Goal: Task Accomplishment & Management: Manage account settings

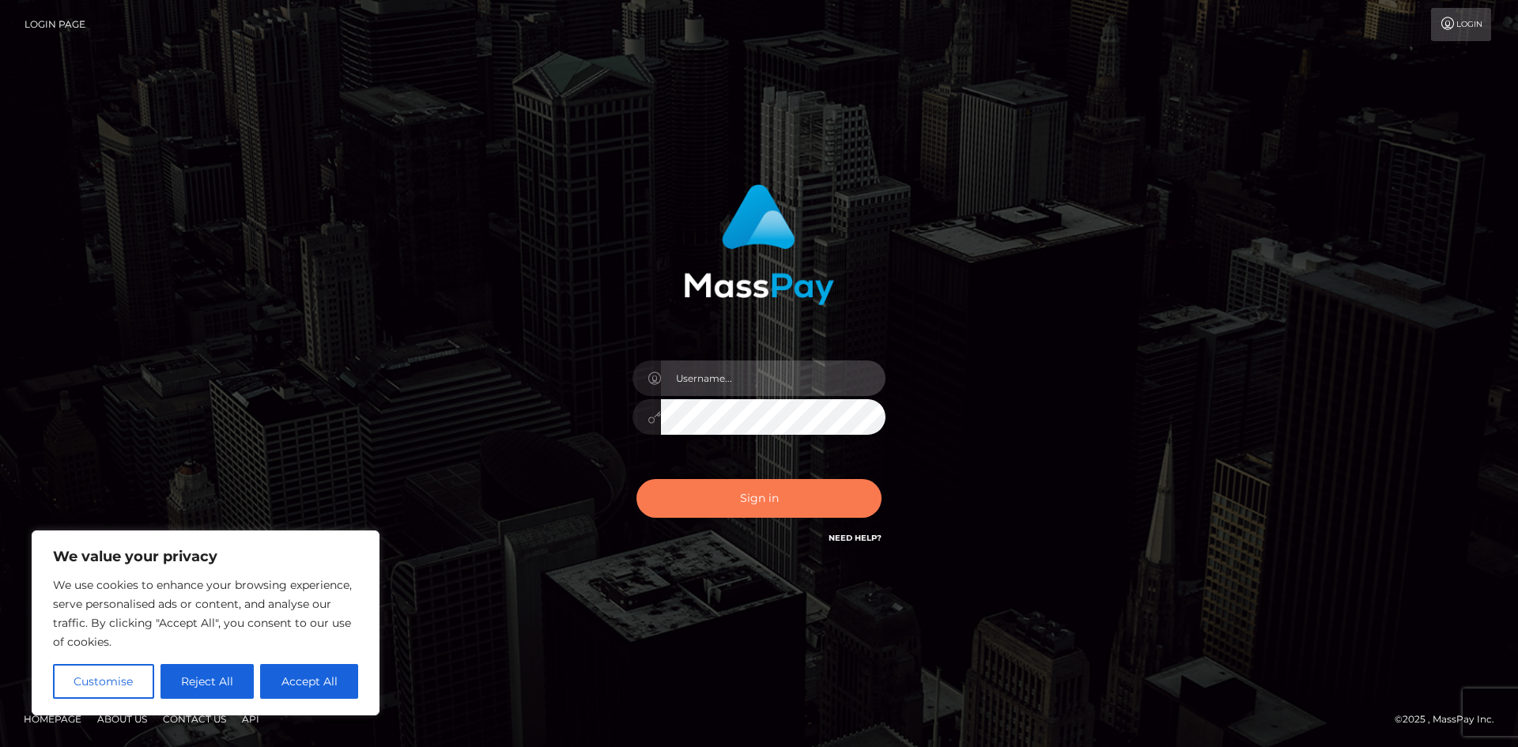
type input "hello.feetfinder"
click at [784, 502] on button "Sign in" at bounding box center [758, 498] width 245 height 39
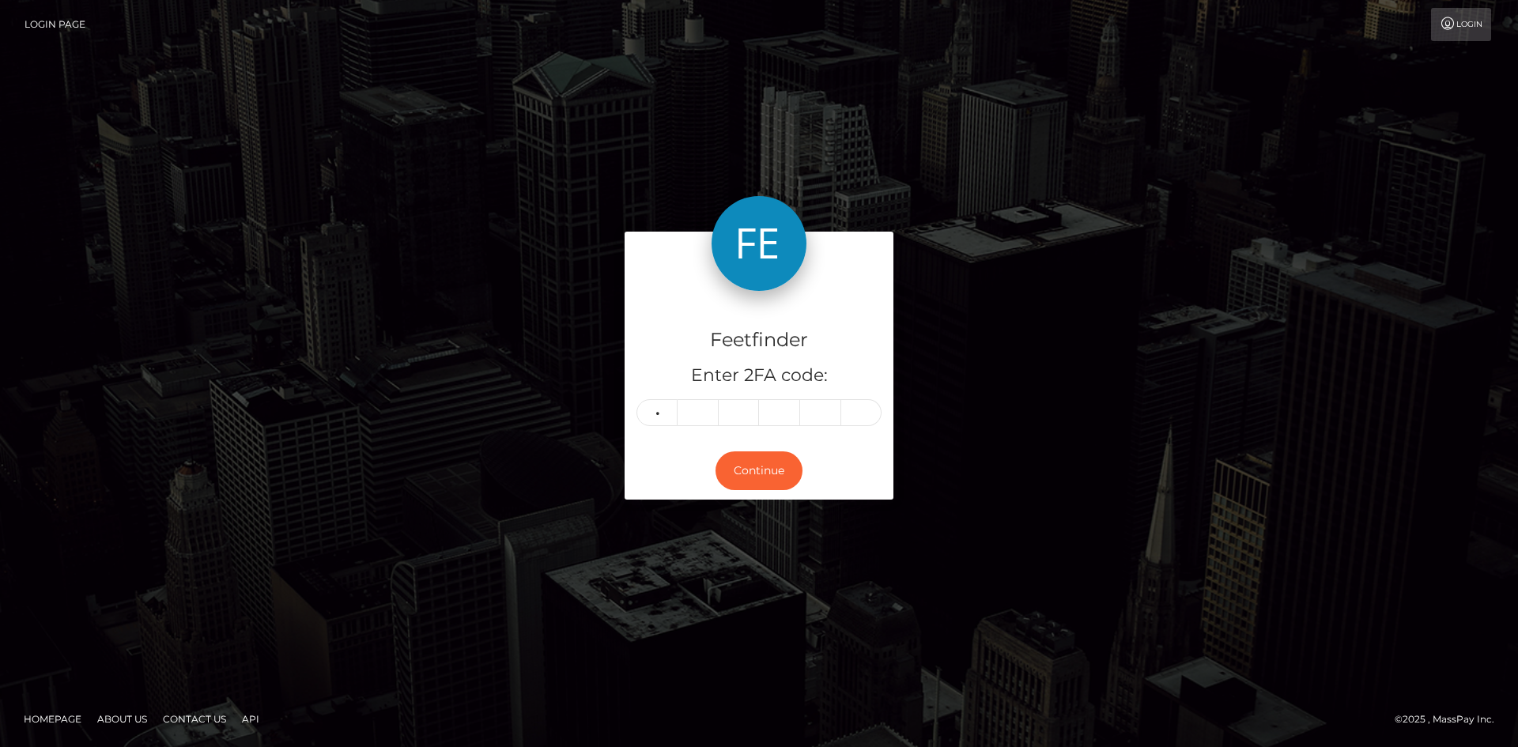
type input "9"
type input "2"
type input "5"
type input "1"
type input "4"
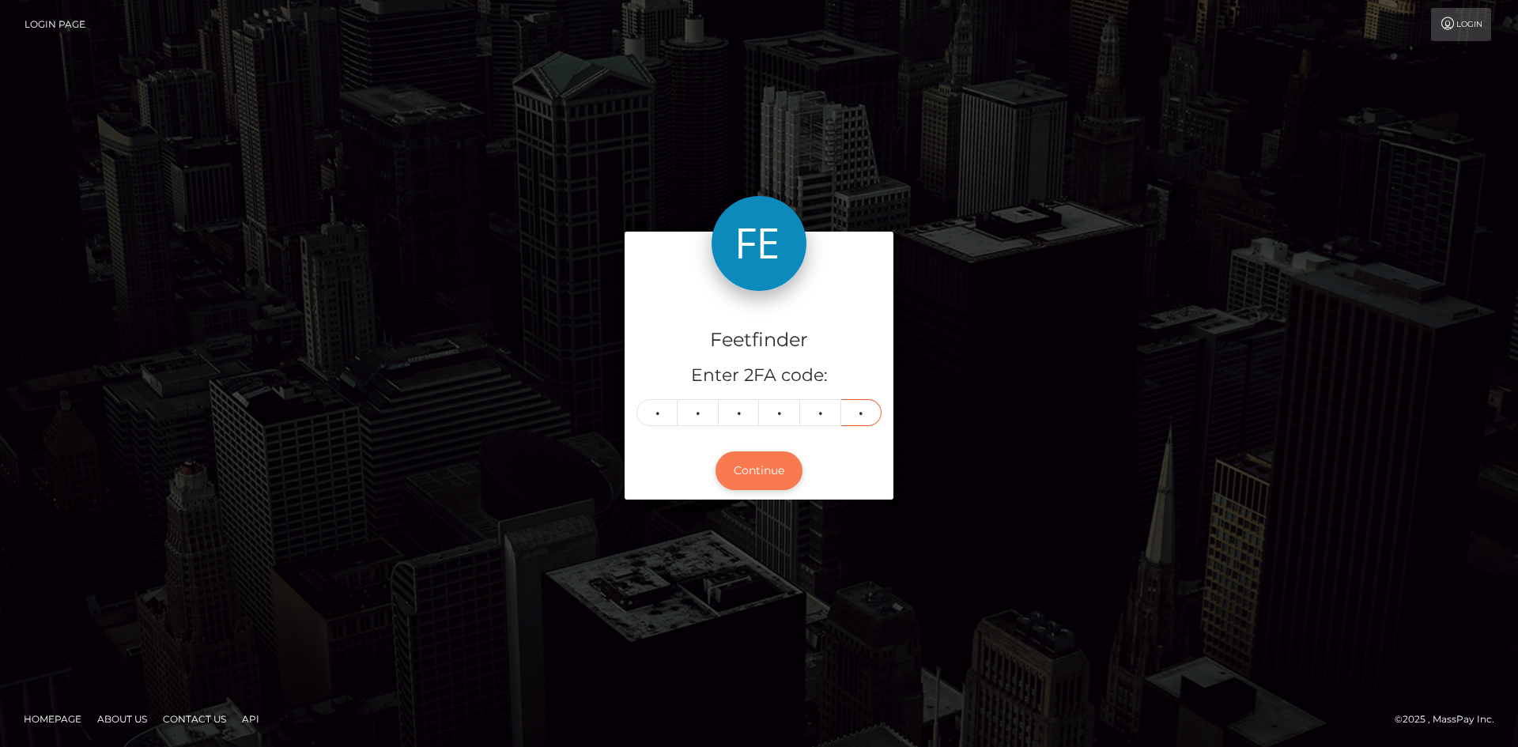
type input "8"
click at [777, 472] on button "Continue" at bounding box center [758, 470] width 87 height 39
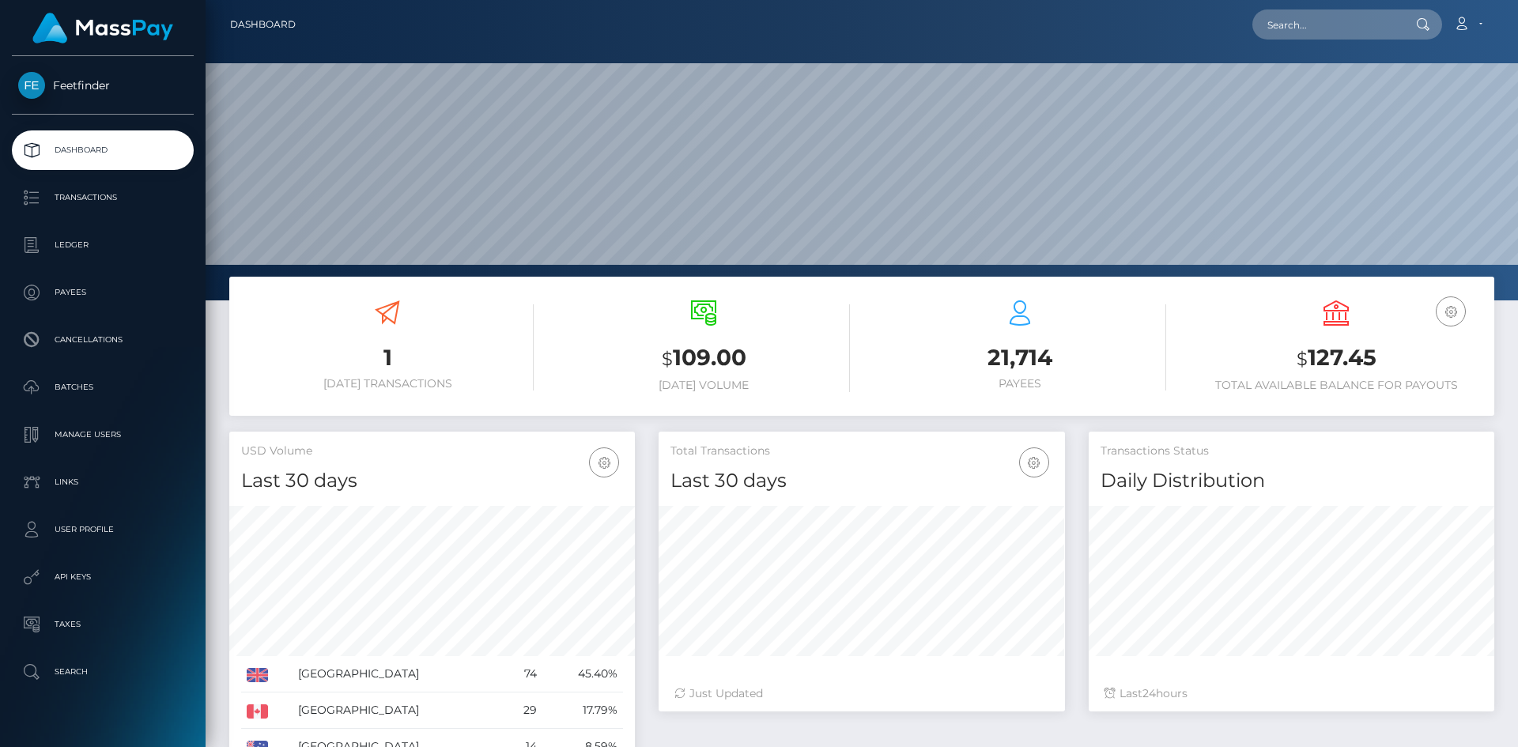
scroll to position [281, 406]
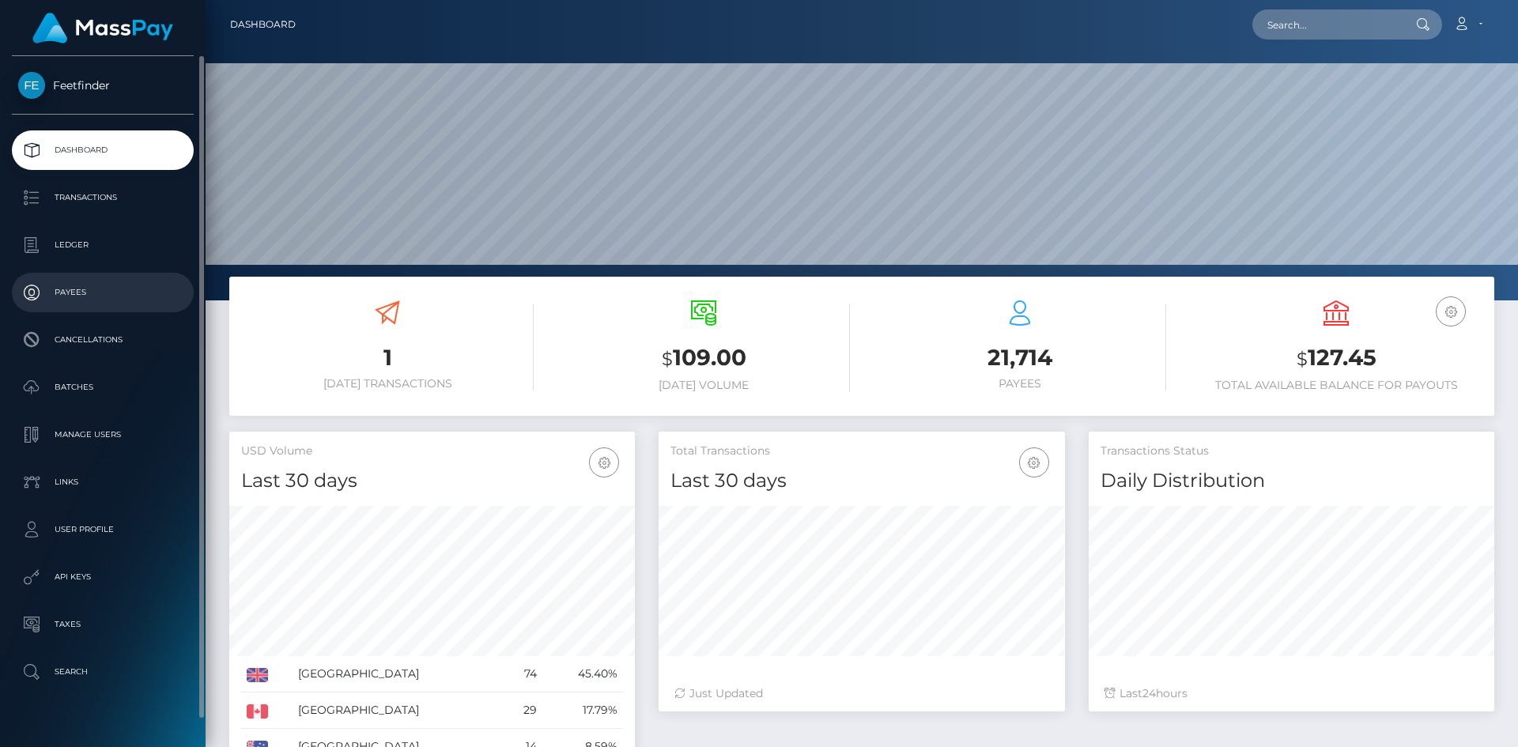
click at [89, 295] on p "Payees" at bounding box center [102, 293] width 169 height 24
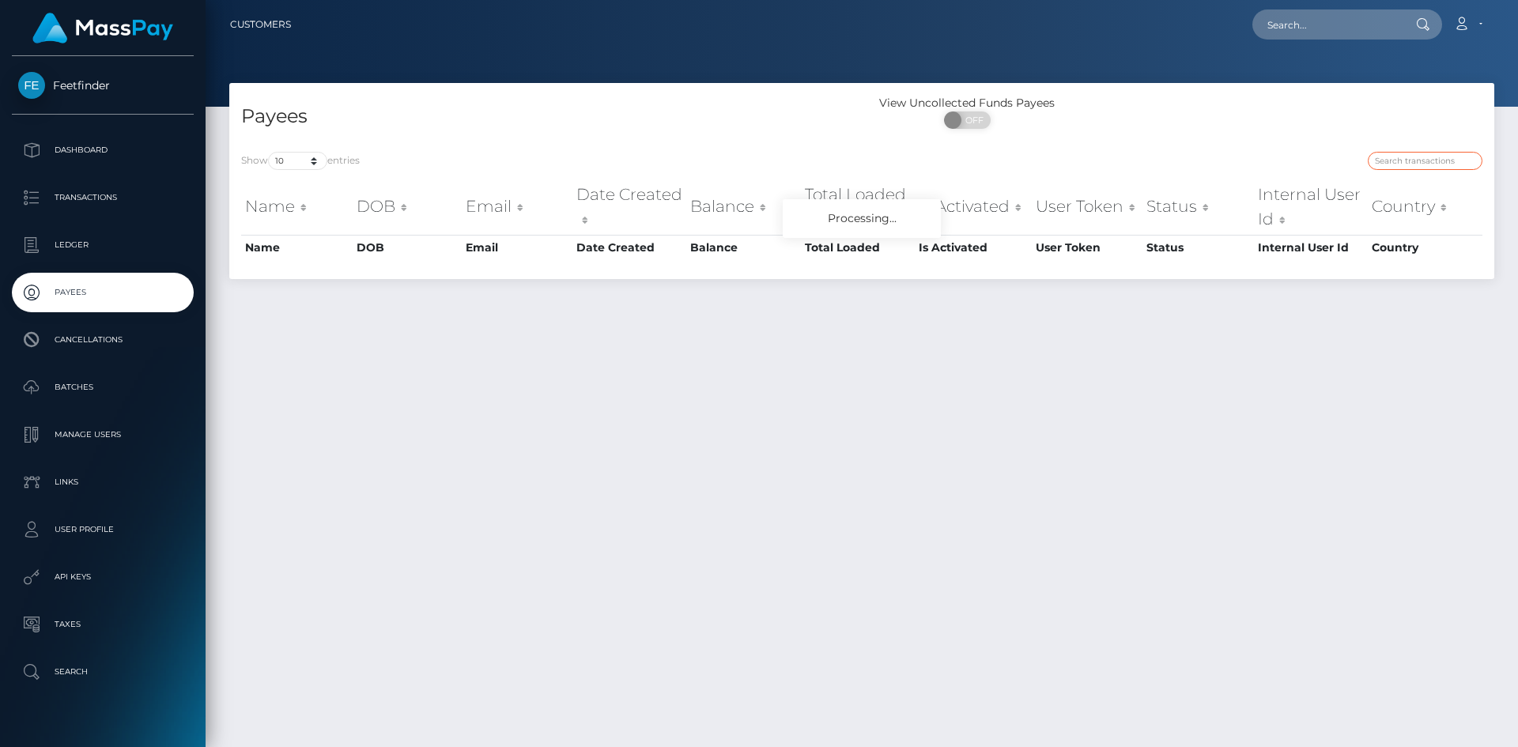
click at [1427, 158] on input "search" at bounding box center [1425, 161] width 115 height 18
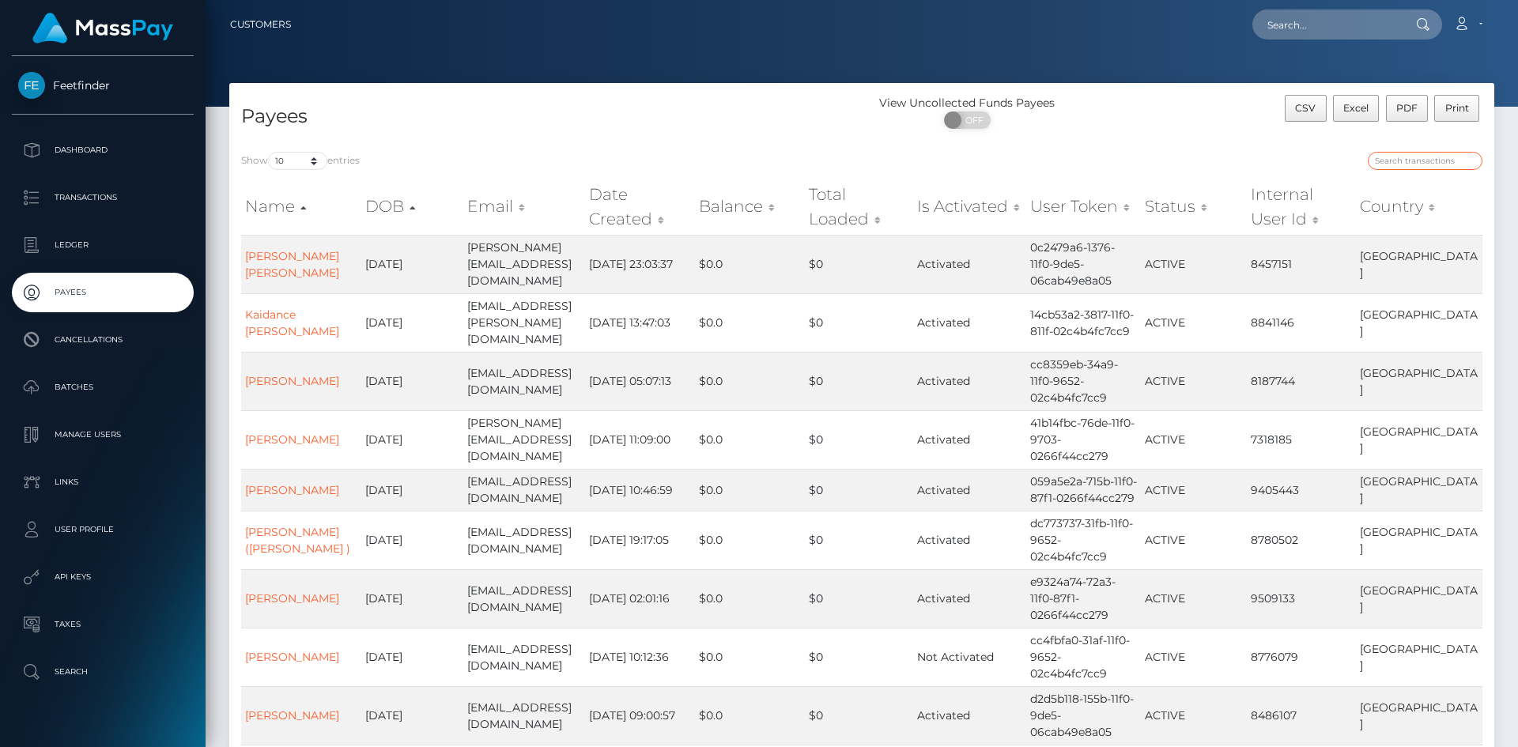
paste input "e3dea990-76c0-11f0-9703-0266f44cc279"
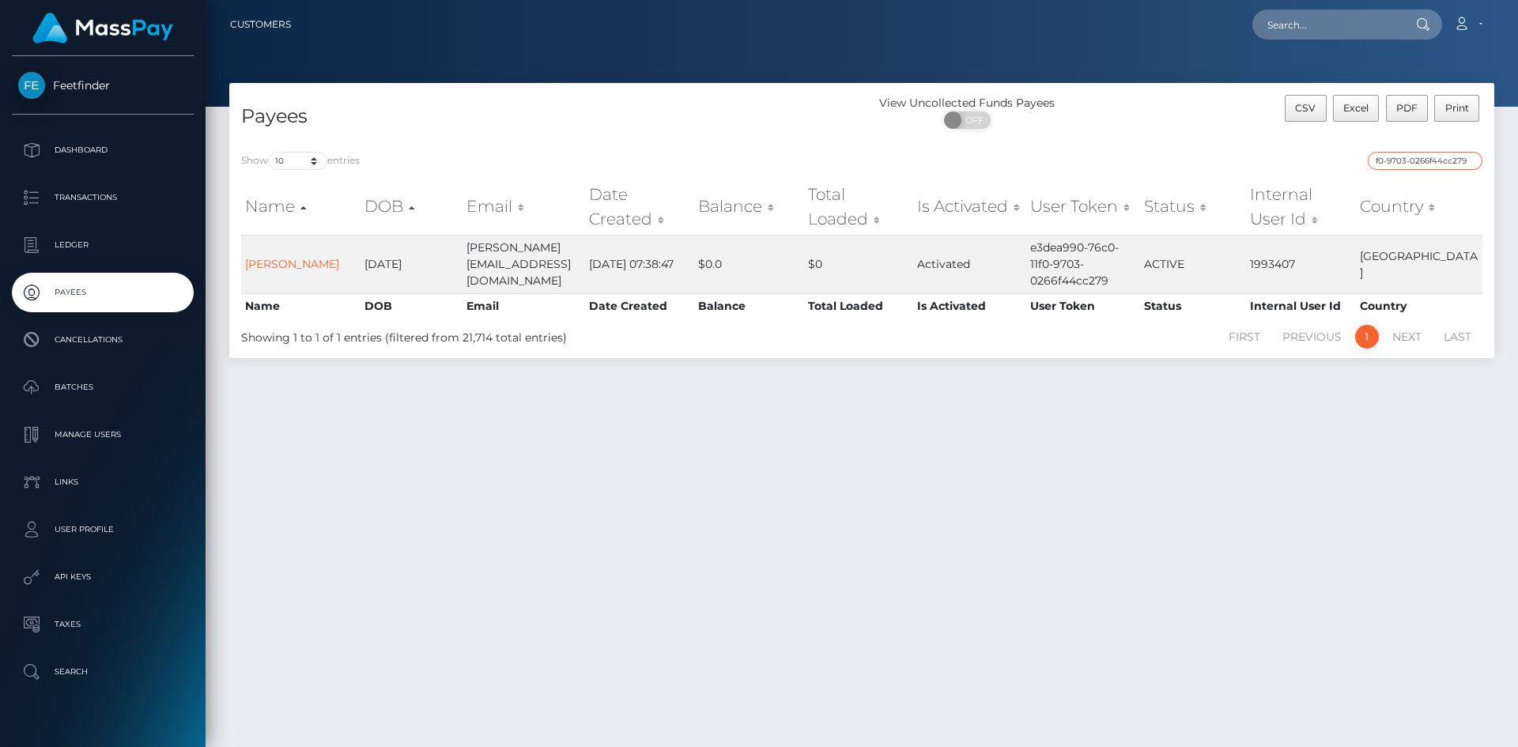
type input "e3dea990-76c0-11f0-9703-0266f44cc279"
